Goal: Task Accomplishment & Management: Manage account settings

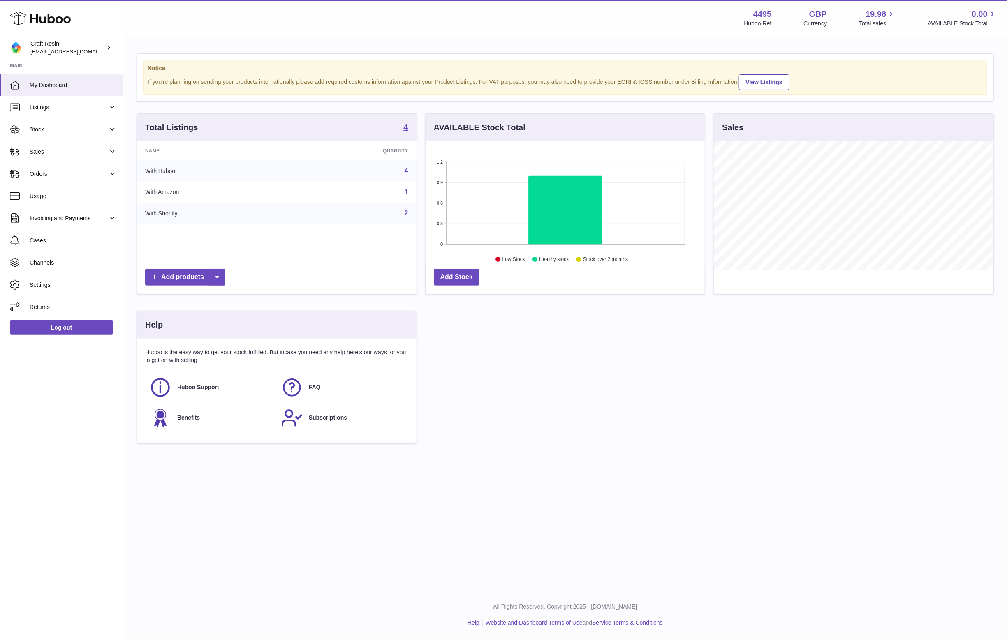
scroll to position [128, 280]
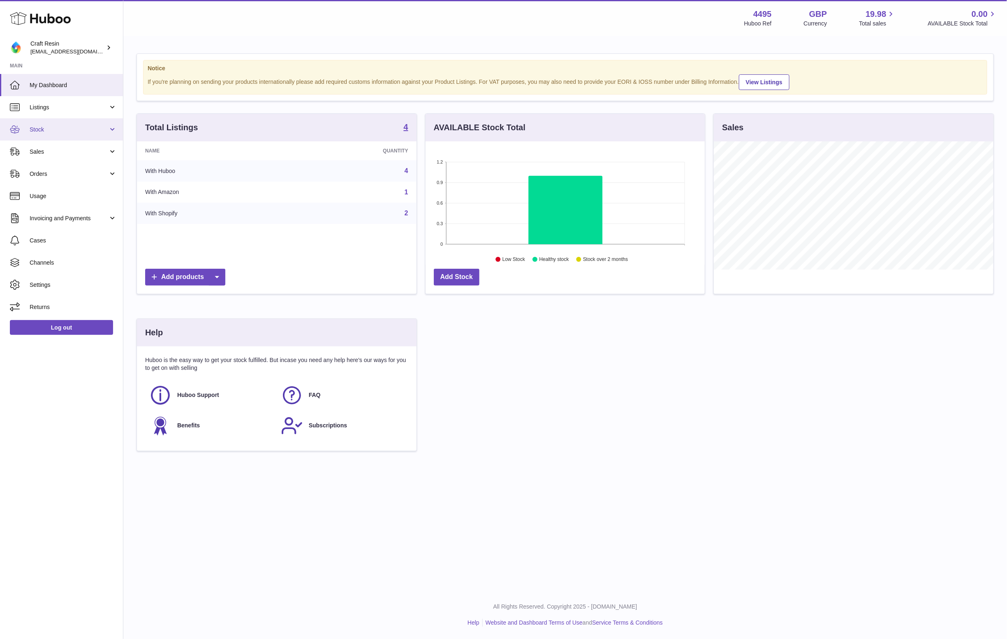
click at [45, 128] on span "Stock" at bounding box center [69, 130] width 79 height 8
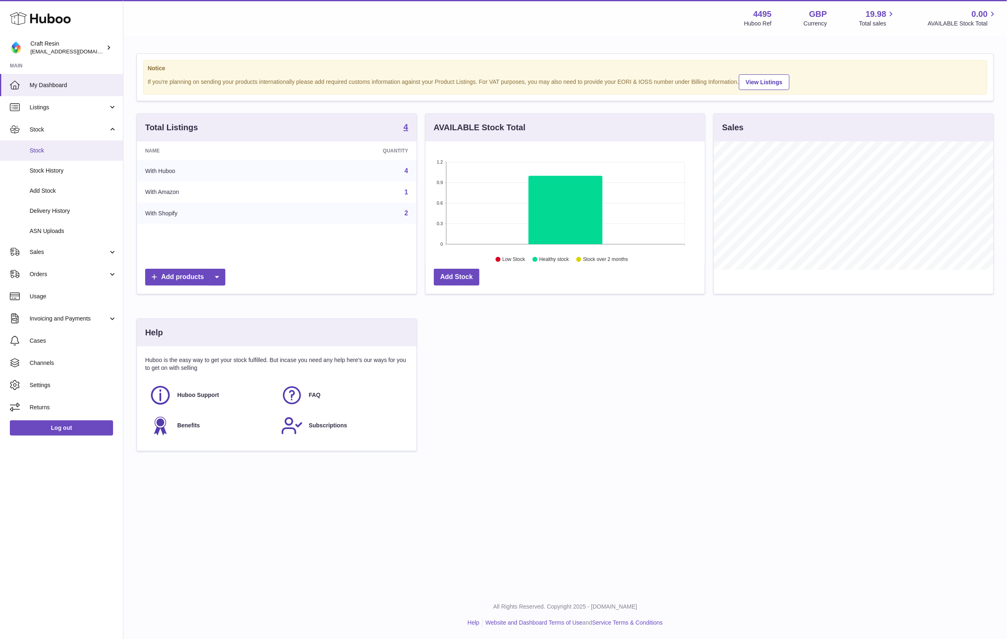
click at [40, 153] on span "Stock" at bounding box center [73, 151] width 87 height 8
